Goal: Task Accomplishment & Management: Use online tool/utility

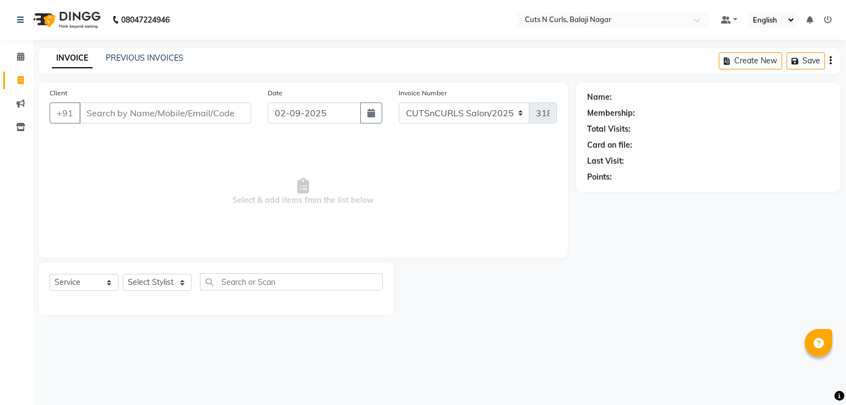
select select "service"
click at [134, 115] on input "Client" at bounding box center [165, 112] width 172 height 21
type input "9676653850"
click at [233, 112] on span "Add Client" at bounding box center [223, 112] width 44 height 11
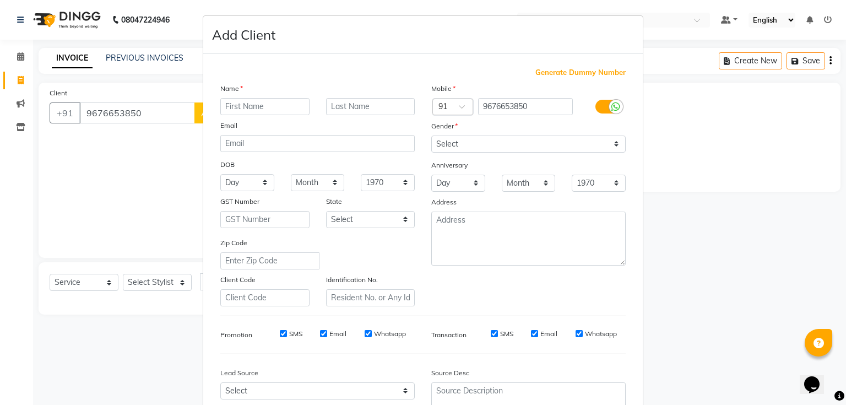
click at [236, 109] on input "text" at bounding box center [264, 106] width 89 height 17
type input "vinketesh"
click at [538, 144] on select "Select [DEMOGRAPHIC_DATA] [DEMOGRAPHIC_DATA] Other Prefer Not To Say" at bounding box center [528, 144] width 195 height 17
click at [591, 137] on select "Select [DEMOGRAPHIC_DATA] [DEMOGRAPHIC_DATA] Other Prefer Not To Say" at bounding box center [528, 144] width 195 height 17
select select "[DEMOGRAPHIC_DATA]"
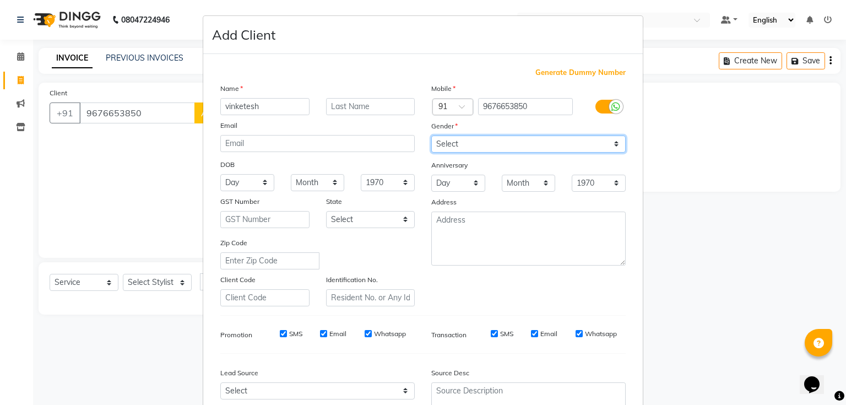
click at [431, 136] on select "Select [DEMOGRAPHIC_DATA] [DEMOGRAPHIC_DATA] Other Prefer Not To Say" at bounding box center [528, 144] width 195 height 17
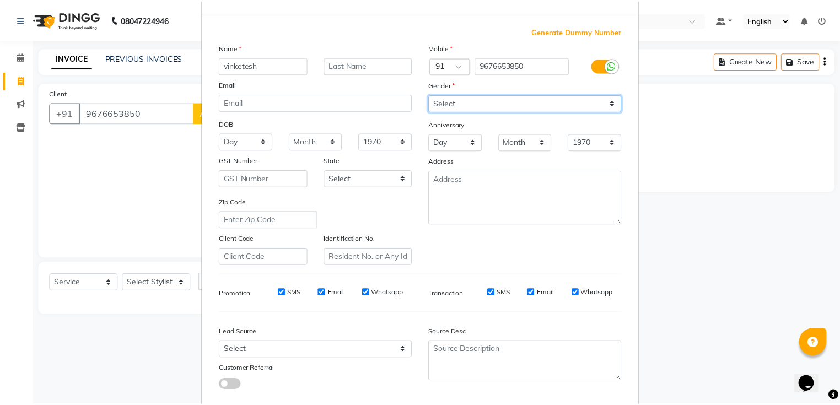
scroll to position [109, 0]
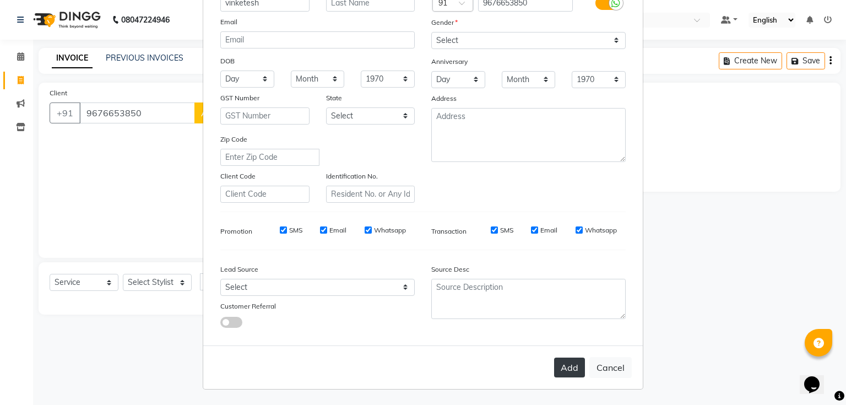
click at [575, 369] on button "Add" at bounding box center [569, 368] width 31 height 20
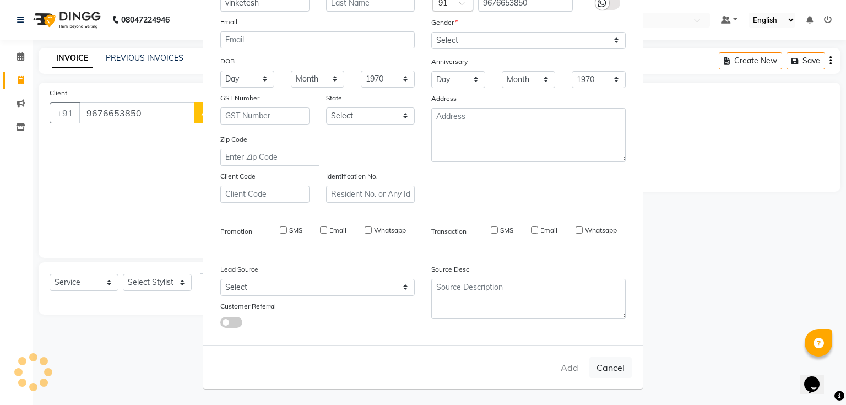
type input "96******50"
select select
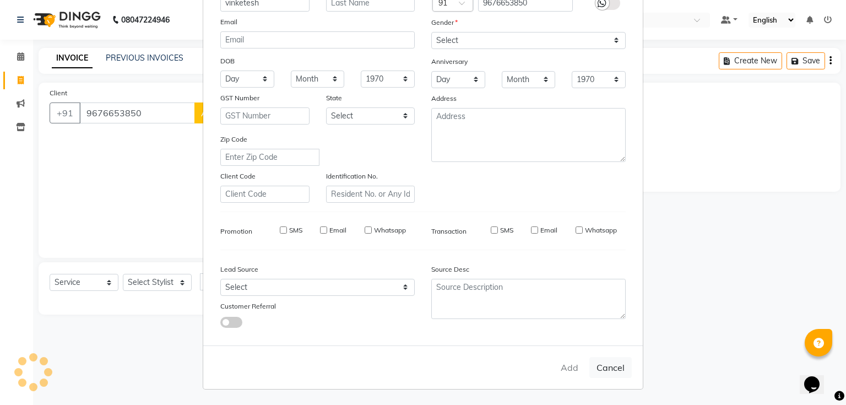
select select
checkbox input "false"
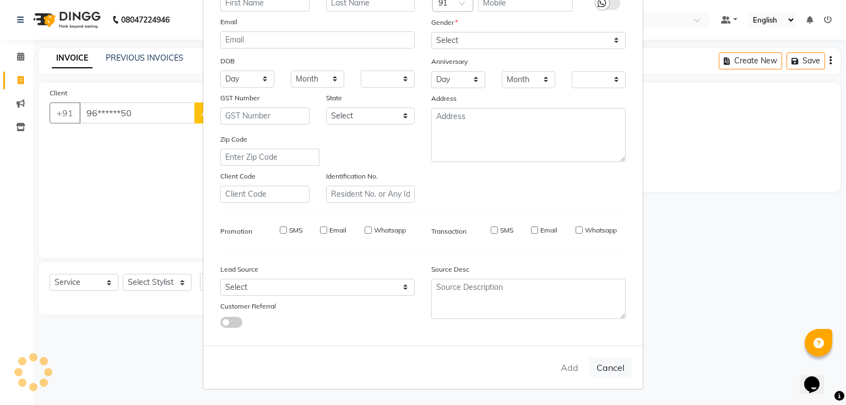
checkbox input "false"
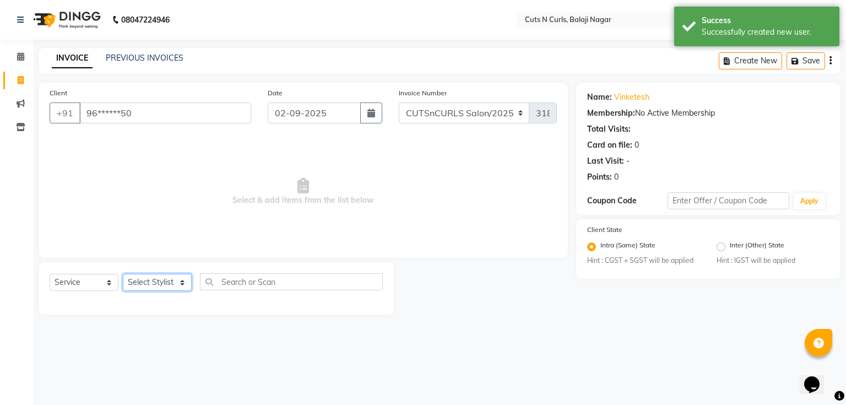
click at [162, 280] on select "Select Stylist 1.[PERSON_NAME] 2.AZAM 3.[PERSON_NAME] 4.Sameer 5.krishnaveni 6.…" at bounding box center [157, 282] width 69 height 17
select select "53362"
click at [123, 274] on select "Select Stylist 1.[PERSON_NAME] 2.AZAM 3.[PERSON_NAME] 4.Sameer 5.krishnaveni 6.…" at bounding box center [157, 282] width 69 height 17
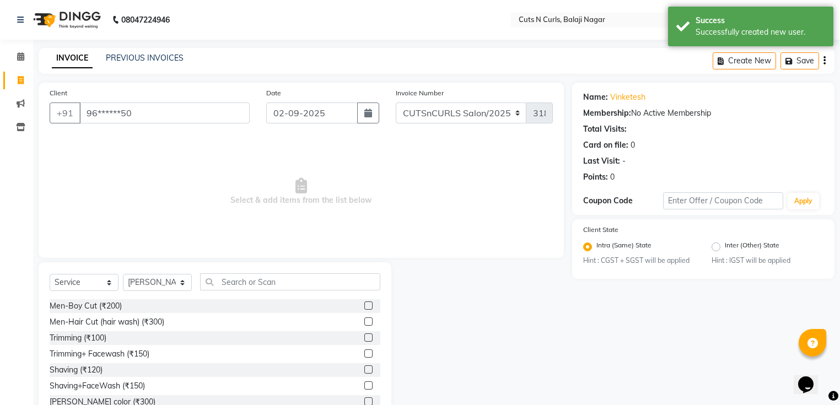
click at [364, 324] on label at bounding box center [368, 321] width 8 height 8
click at [364, 324] on input "checkbox" at bounding box center [367, 322] width 7 height 7
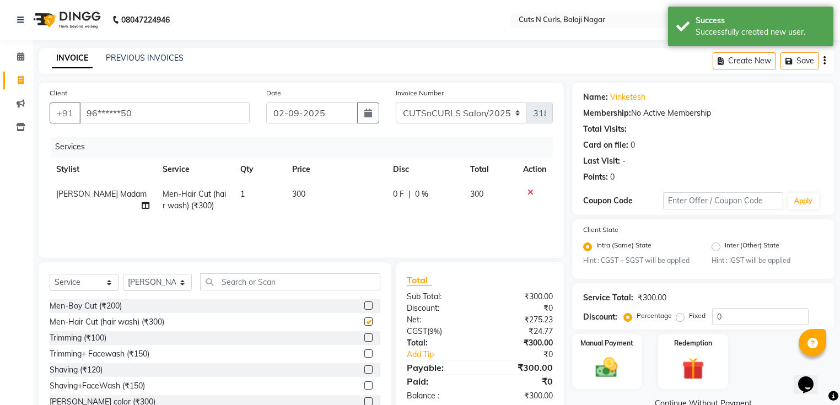
checkbox input "false"
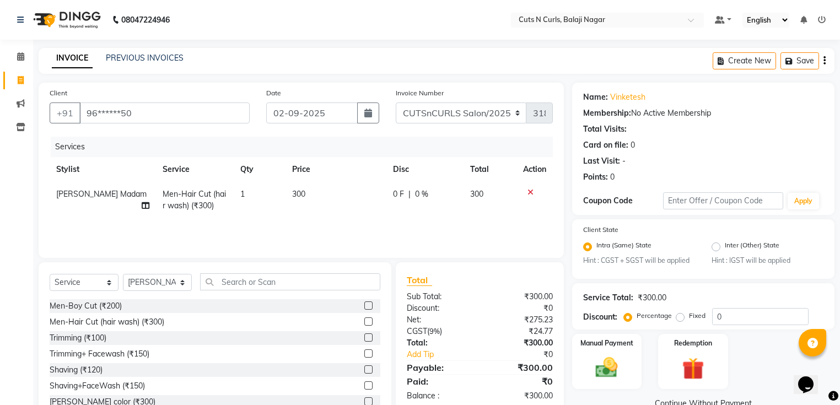
click at [689, 318] on label "Fixed" at bounding box center [697, 316] width 17 height 10
click at [678, 318] on input "Fixed" at bounding box center [682, 316] width 8 height 8
radio input "true"
click at [749, 314] on input "0" at bounding box center [760, 316] width 96 height 17
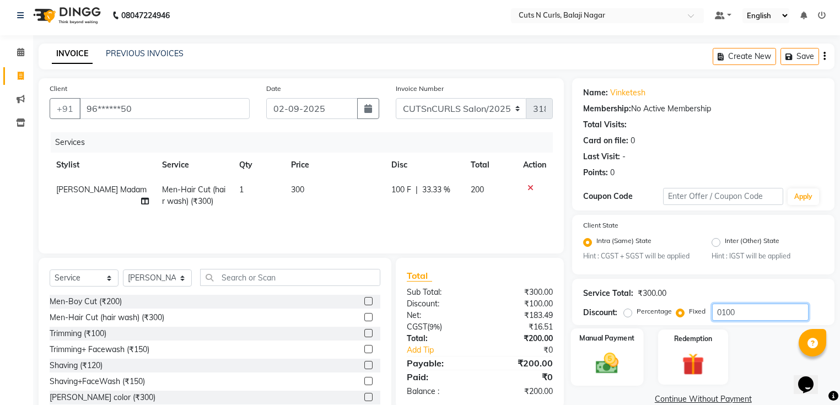
scroll to position [36, 0]
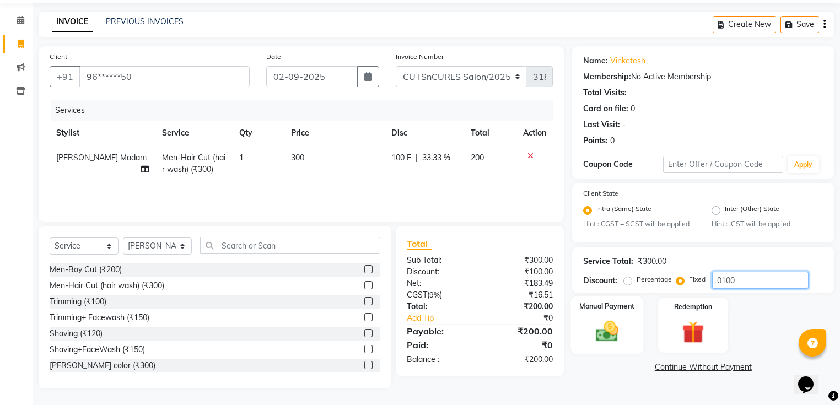
type input "0100"
click at [624, 334] on img at bounding box center [606, 332] width 37 height 26
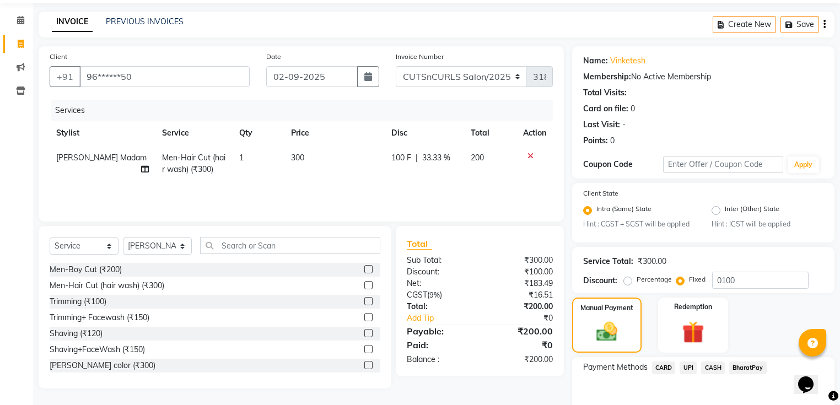
click at [751, 366] on span "BharatPay" at bounding box center [747, 367] width 37 height 13
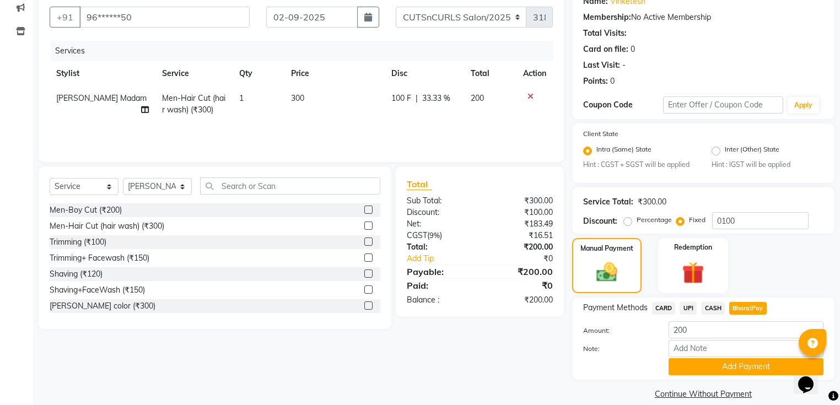
scroll to position [112, 0]
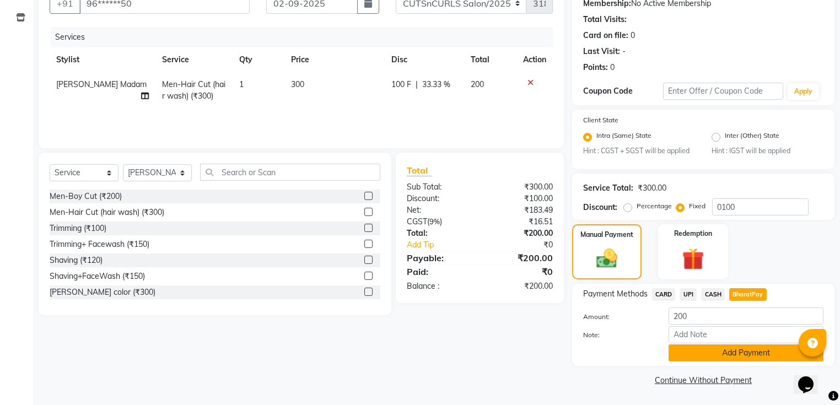
click at [730, 360] on button "Add Payment" at bounding box center [745, 352] width 155 height 17
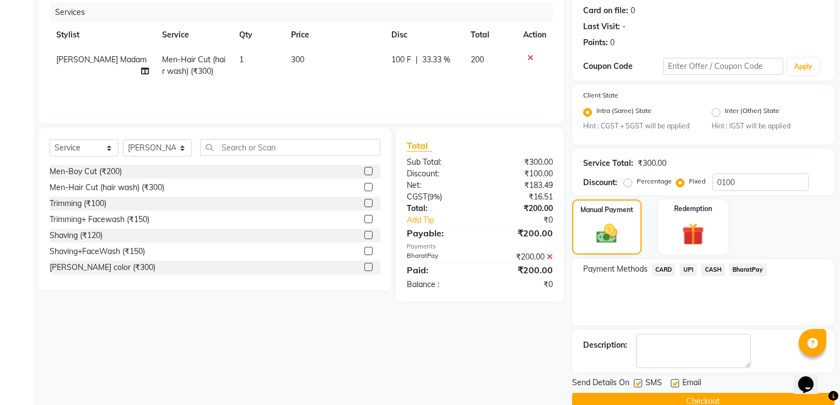
scroll to position [157, 0]
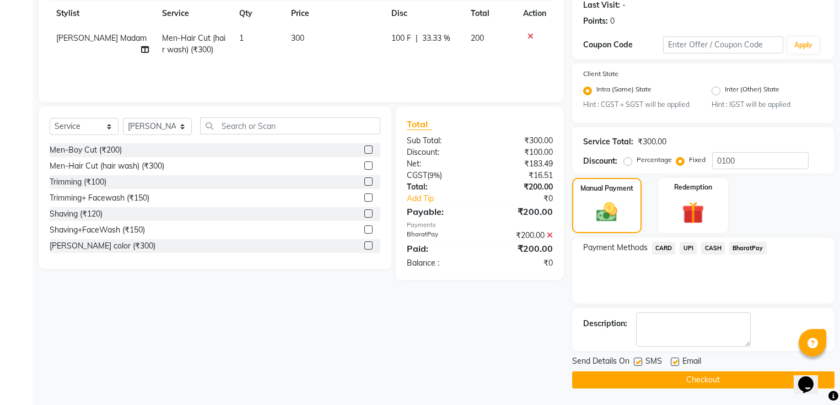
click at [677, 359] on label at bounding box center [675, 362] width 8 height 8
click at [677, 359] on input "checkbox" at bounding box center [674, 362] width 7 height 7
checkbox input "false"
click at [663, 381] on button "Checkout" at bounding box center [703, 379] width 262 height 17
